Goal: Navigation & Orientation: Find specific page/section

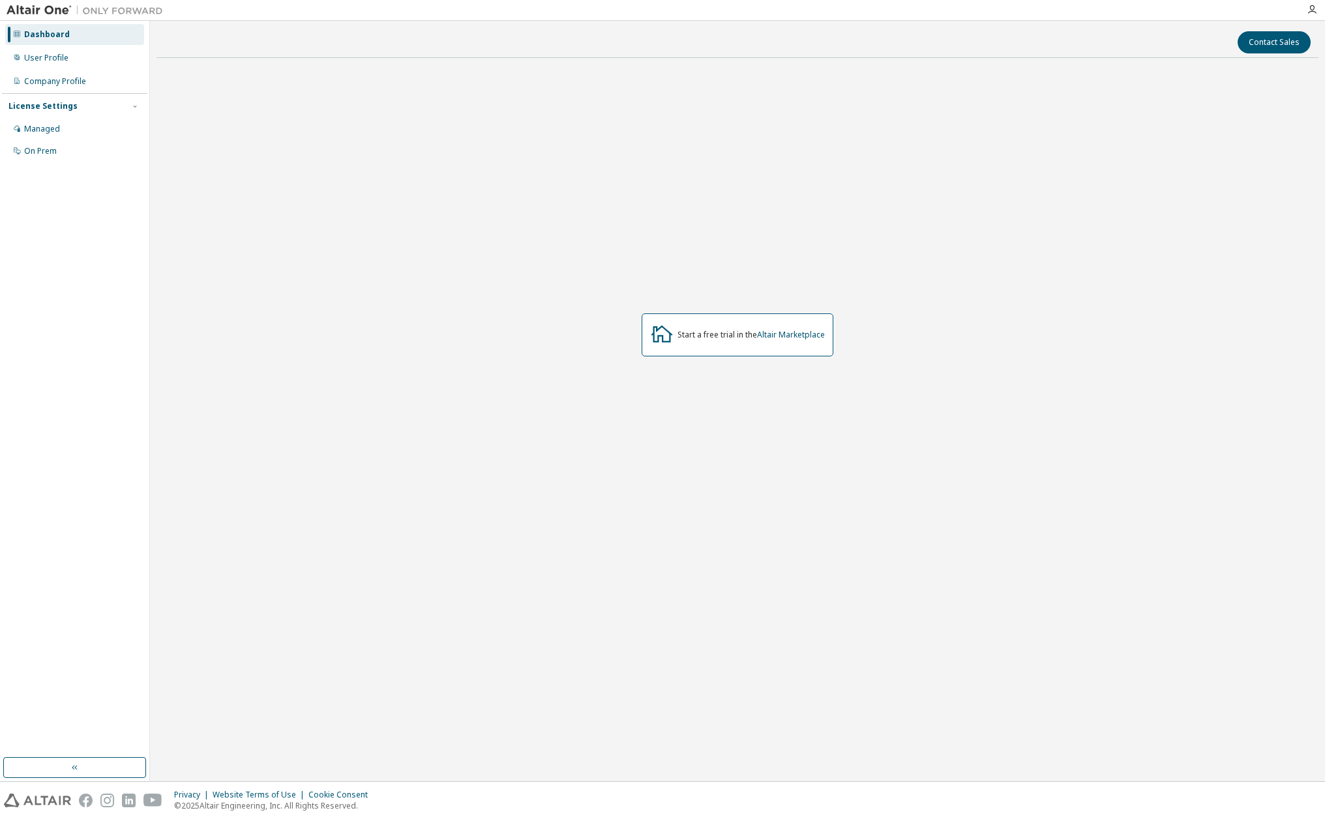
click at [746, 342] on div "Start a free trial in the Altair Marketplace" at bounding box center [737, 335] width 192 height 43
click at [784, 338] on link "Altair Marketplace" at bounding box center [791, 334] width 68 height 11
click at [801, 338] on link "Altair Marketplace" at bounding box center [791, 334] width 68 height 11
